Goal: Find specific page/section

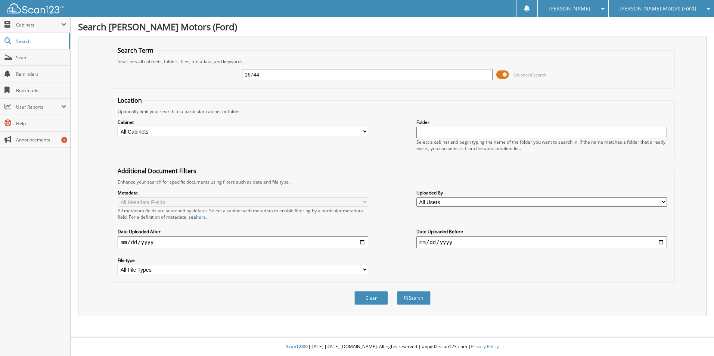
type input "16744"
click at [397, 291] on button "Search" at bounding box center [414, 298] width 34 height 14
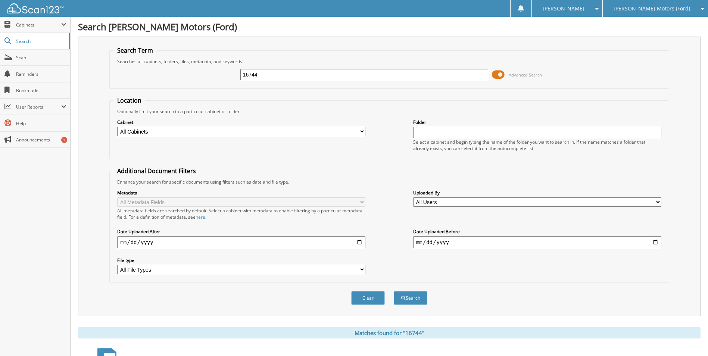
scroll to position [162, 0]
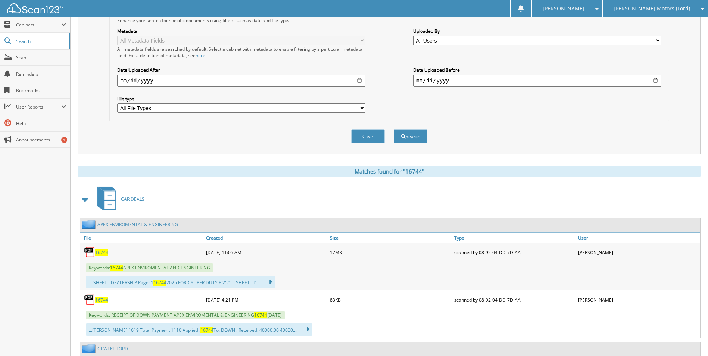
click at [101, 250] on span "16744" at bounding box center [101, 252] width 13 height 6
click at [103, 252] on span "16744" at bounding box center [101, 252] width 13 height 6
